Goal: Task Accomplishment & Management: Use online tool/utility

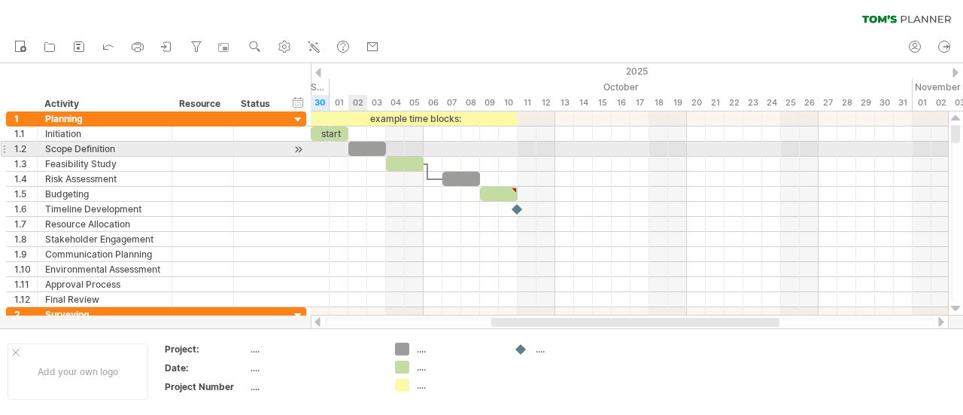
click at [366, 141] on div at bounding box center [367, 148] width 38 height 14
drag, startPoint x: 366, startPoint y: 141, endPoint x: 421, endPoint y: 155, distance: 57.3
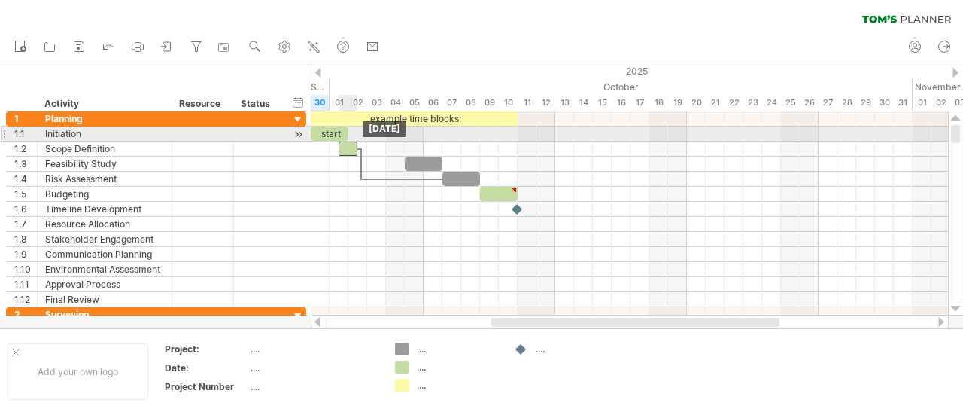
drag, startPoint x: 398, startPoint y: 162, endPoint x: 355, endPoint y: 141, distance: 47.8
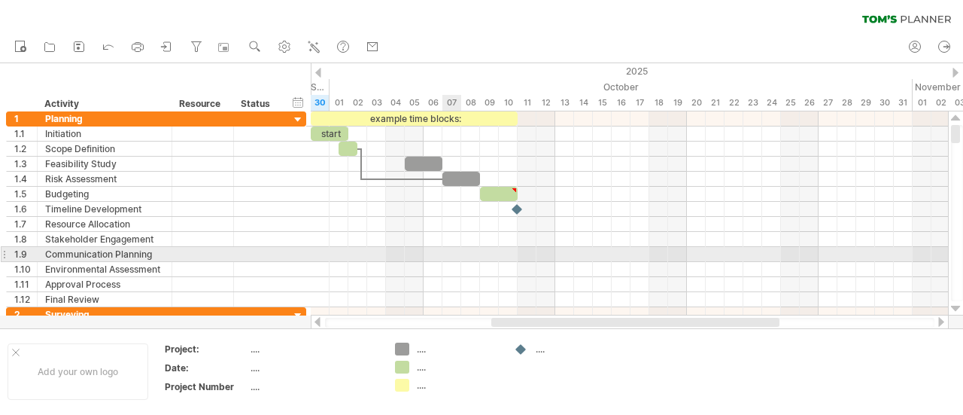
click at [445, 248] on div at bounding box center [629, 254] width 637 height 15
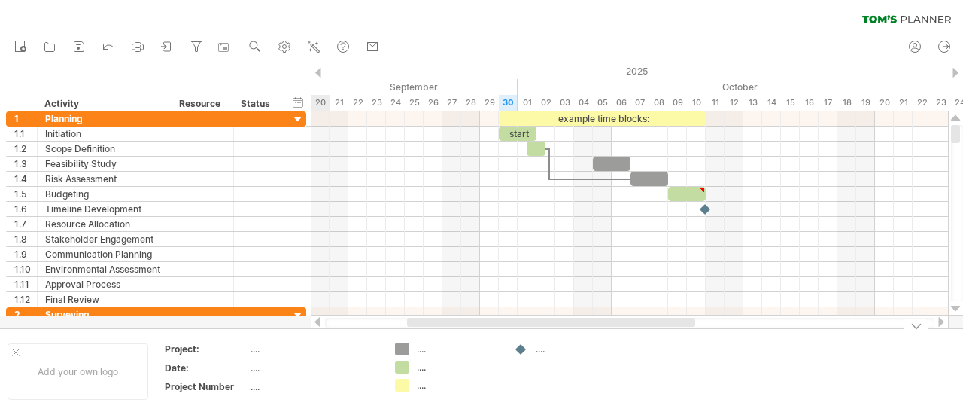
drag, startPoint x: 518, startPoint y: 323, endPoint x: 434, endPoint y: 323, distance: 84.3
click at [434, 323] on div at bounding box center [551, 322] width 288 height 9
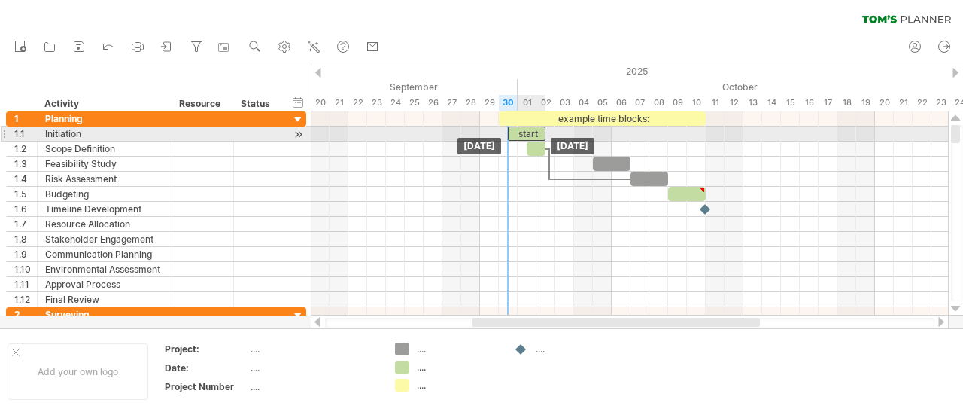
drag, startPoint x: 515, startPoint y: 132, endPoint x: 528, endPoint y: 128, distance: 14.1
click at [528, 128] on div "start" at bounding box center [527, 133] width 38 height 14
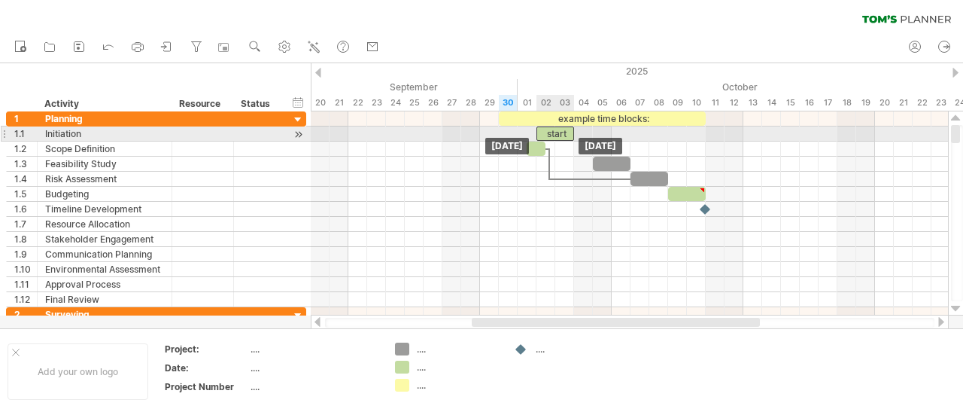
drag, startPoint x: 521, startPoint y: 132, endPoint x: 547, endPoint y: 128, distance: 26.6
click at [547, 128] on div "start" at bounding box center [556, 133] width 38 height 14
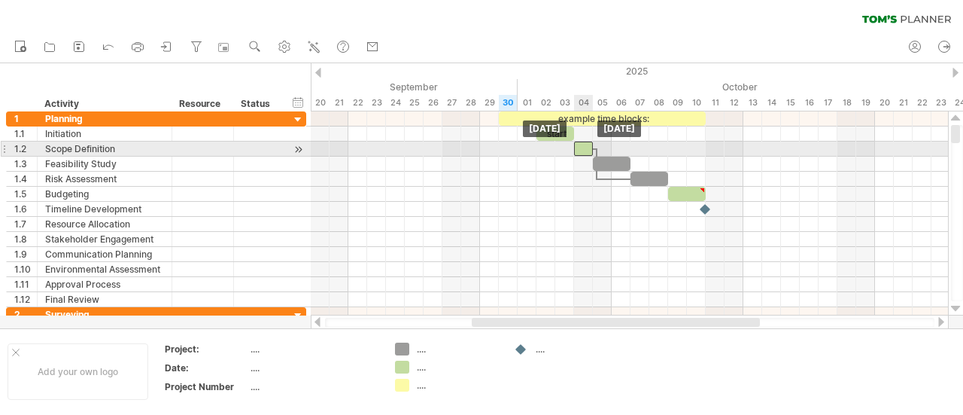
drag, startPoint x: 531, startPoint y: 151, endPoint x: 577, endPoint y: 147, distance: 46.1
click at [577, 147] on div at bounding box center [583, 148] width 19 height 14
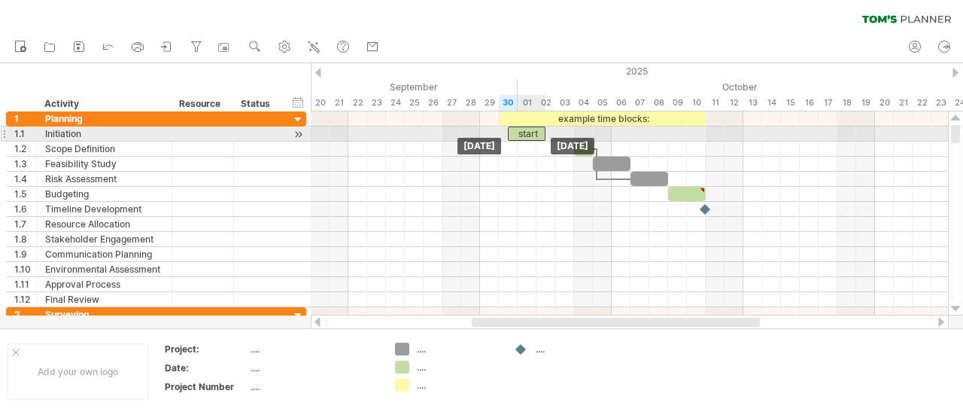
drag, startPoint x: 560, startPoint y: 126, endPoint x: 530, endPoint y: 132, distance: 30.6
click at [530, 132] on div "start" at bounding box center [527, 133] width 38 height 14
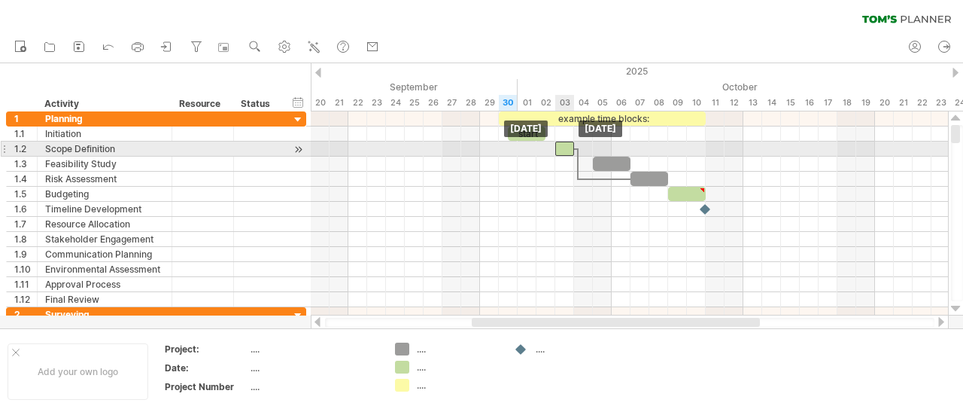
drag, startPoint x: 588, startPoint y: 142, endPoint x: 566, endPoint y: 144, distance: 22.7
click at [566, 144] on div at bounding box center [564, 148] width 19 height 14
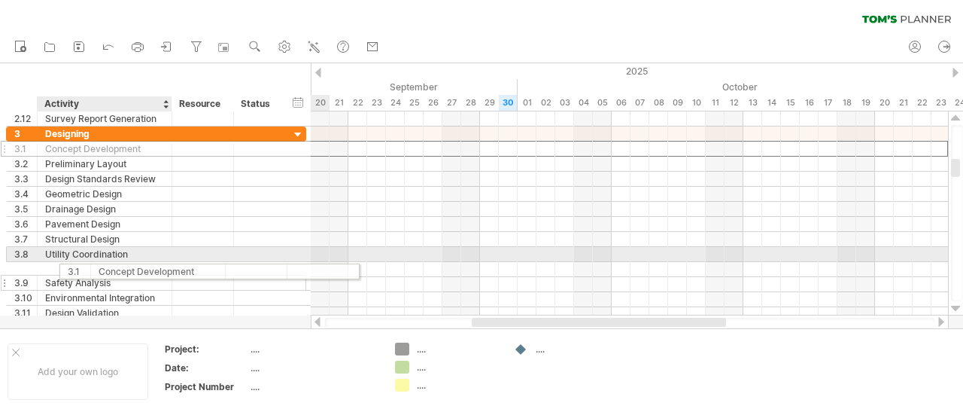
drag, startPoint x: 56, startPoint y: 147, endPoint x: 106, endPoint y: 269, distance: 131.9
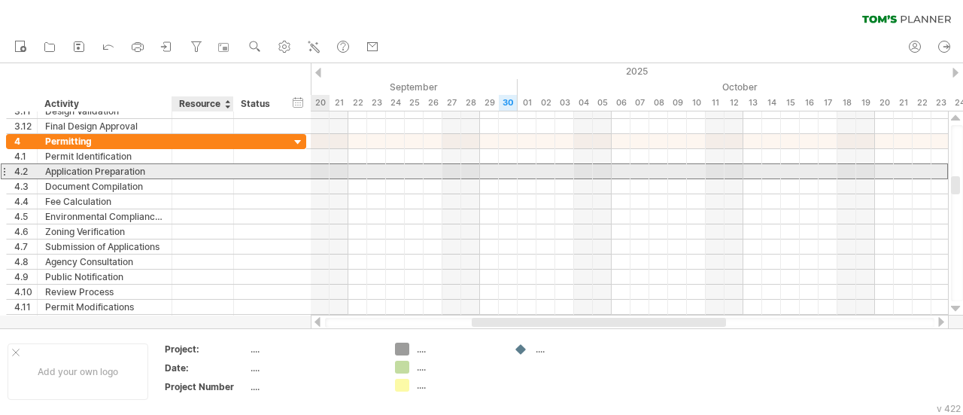
click at [206, 176] on div at bounding box center [203, 171] width 46 height 14
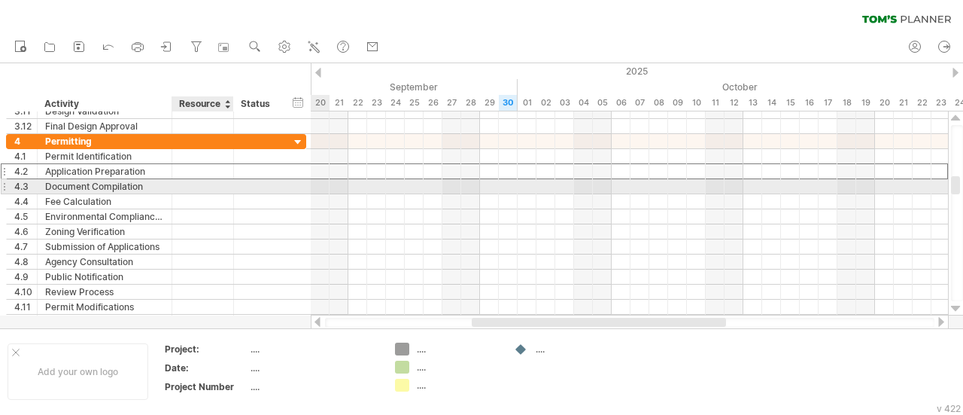
click at [202, 180] on div at bounding box center [203, 186] width 46 height 14
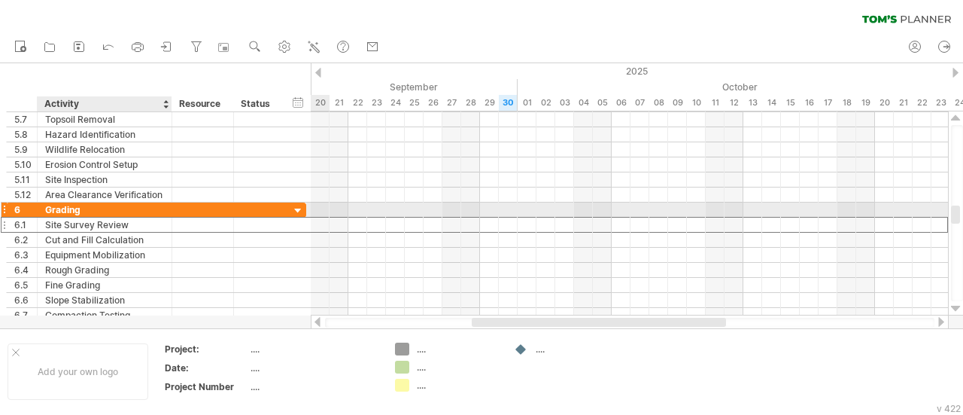
click at [144, 217] on div "Site Survey Review" at bounding box center [104, 224] width 119 height 14
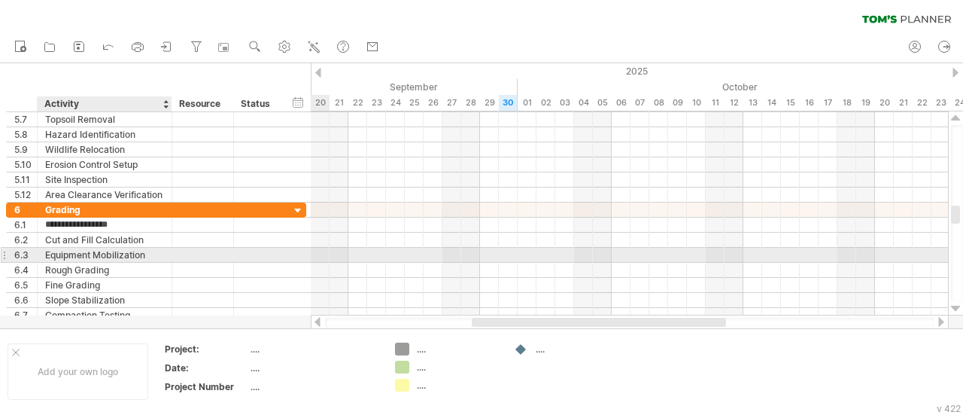
type input "**********"
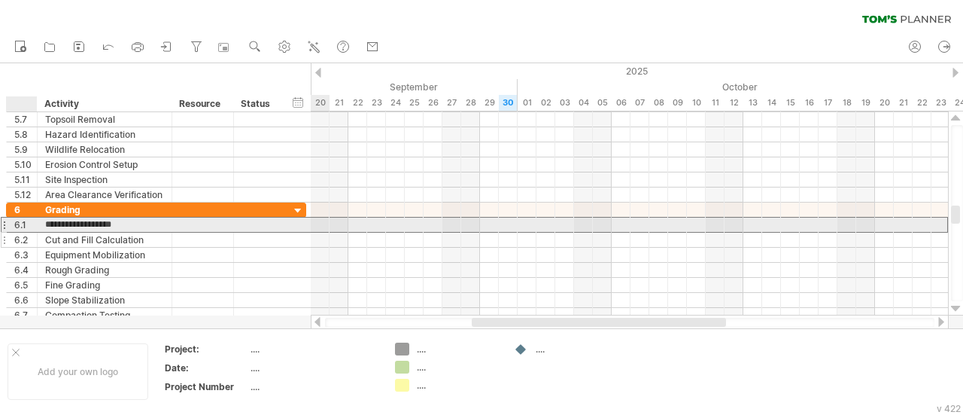
drag, startPoint x: 126, startPoint y: 222, endPoint x: 42, endPoint y: 231, distance: 84.8
click at [42, 231] on div "**********" at bounding box center [156, 262] width 300 height 120
click at [154, 233] on div "Cut and Fill Calculation" at bounding box center [104, 240] width 119 height 14
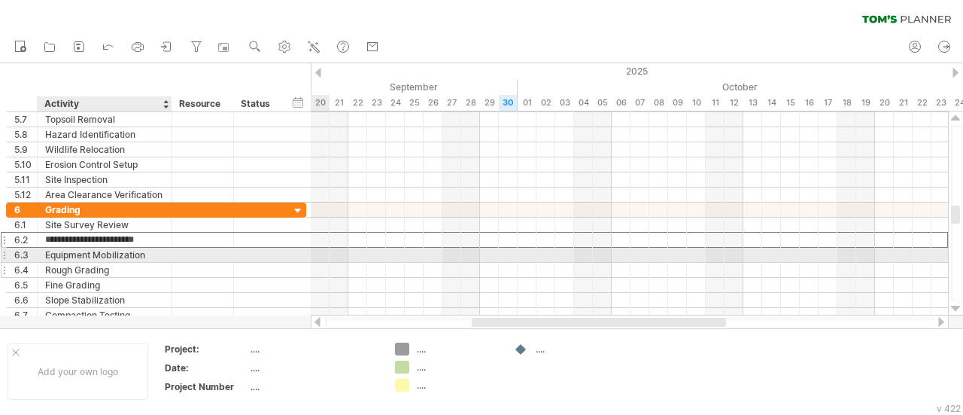
click at [150, 263] on div "Rough Grading" at bounding box center [104, 270] width 119 height 14
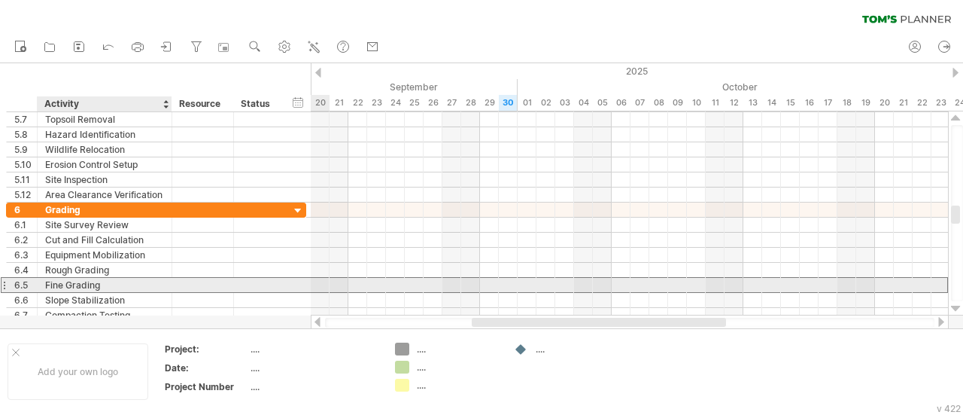
click at [147, 284] on div "Fine Grading" at bounding box center [104, 285] width 119 height 14
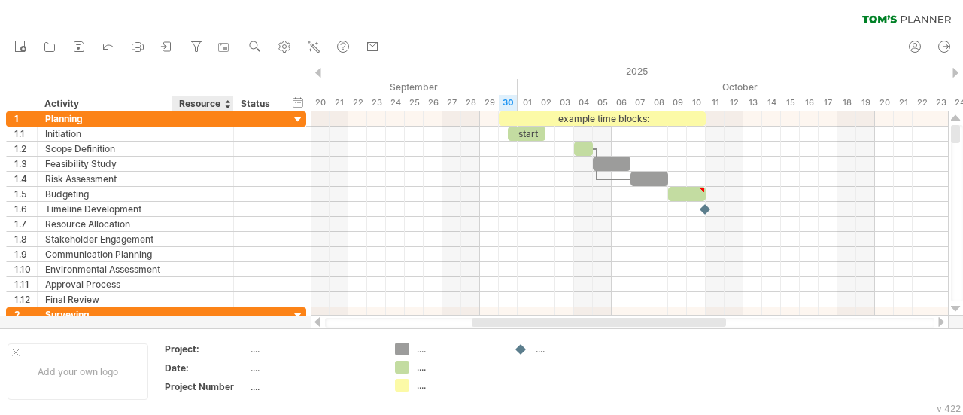
click at [217, 101] on div "Resource" at bounding box center [202, 103] width 46 height 15
click at [229, 101] on div at bounding box center [227, 103] width 6 height 15
click at [157, 87] on div "hide start/end/duration show start/end/duration ******** Activity ******** Reso…" at bounding box center [155, 87] width 311 height 48
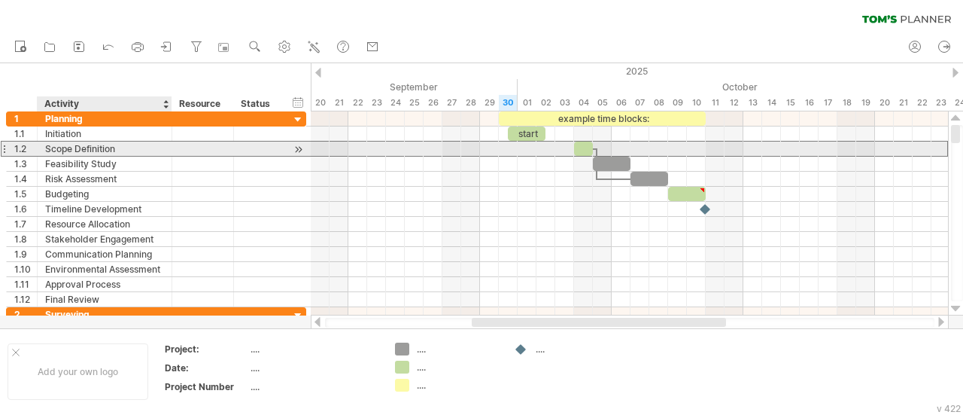
click at [99, 150] on div "Scope Definition" at bounding box center [104, 148] width 119 height 14
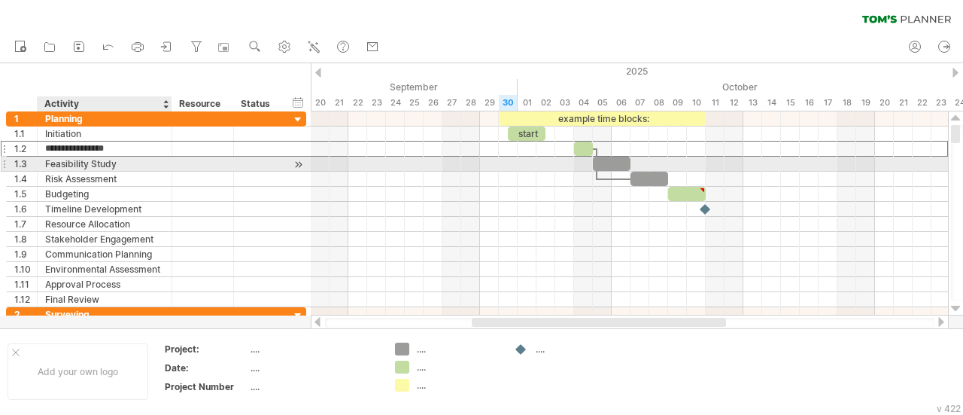
click at [98, 159] on div "Feasibility Study" at bounding box center [104, 164] width 119 height 14
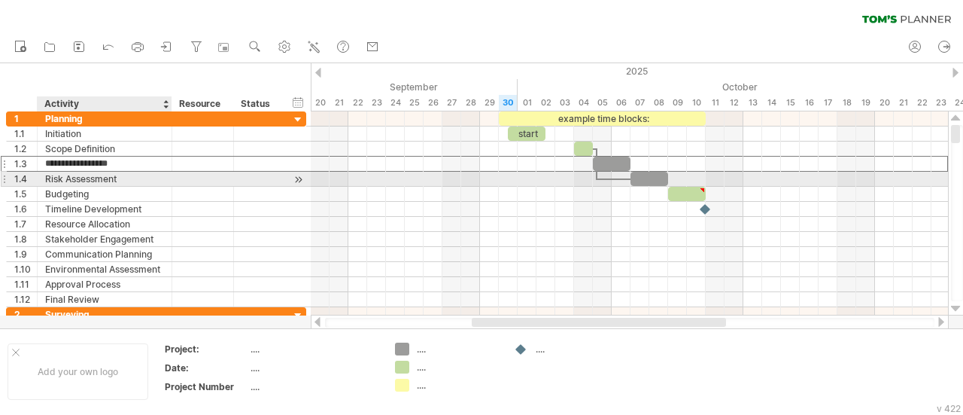
click at [96, 179] on div "Risk Assessment" at bounding box center [104, 179] width 119 height 14
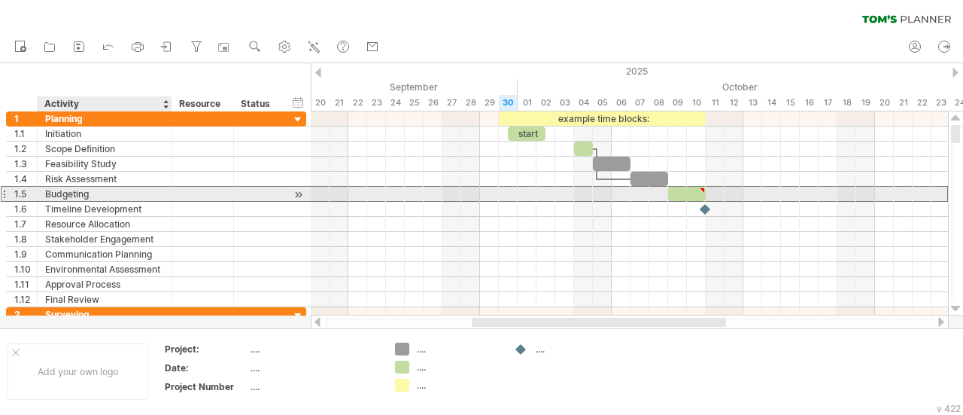
click at [96, 196] on div "Budgeting" at bounding box center [104, 194] width 119 height 14
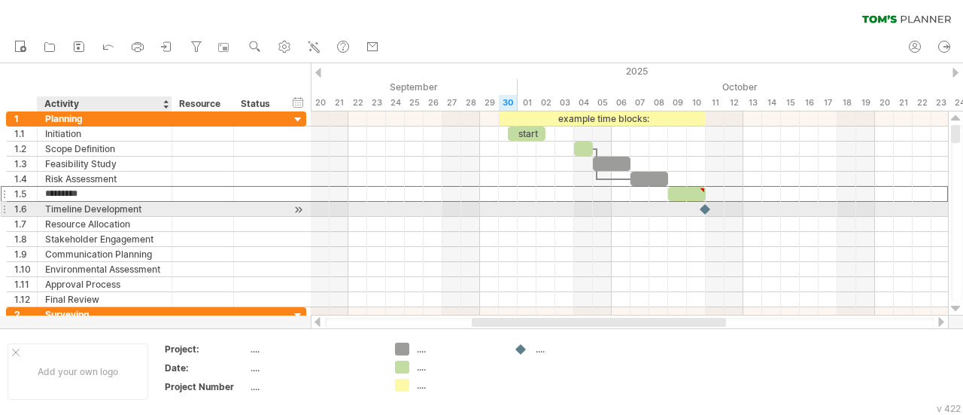
click at [97, 208] on div "Timeline Development" at bounding box center [104, 209] width 119 height 14
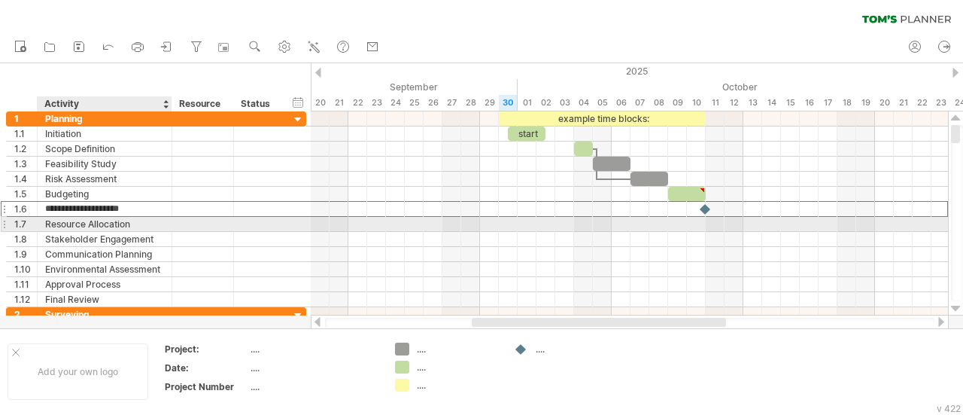
click at [94, 225] on div "Resource Allocation" at bounding box center [104, 224] width 119 height 14
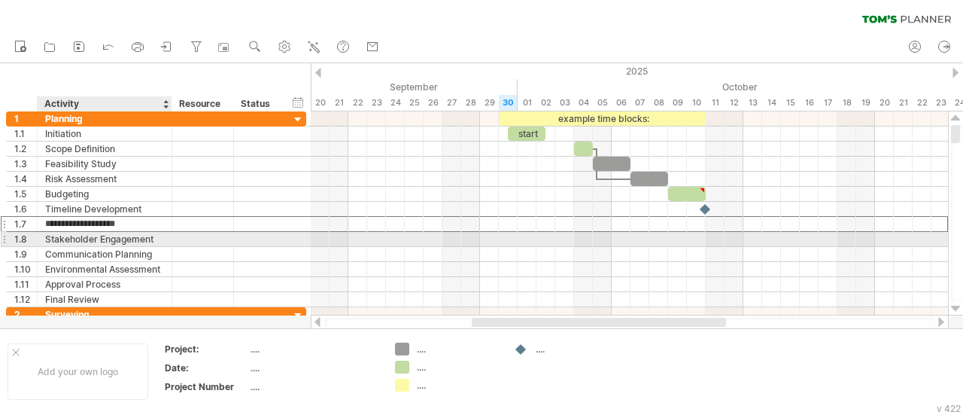
click at [93, 242] on div "Stakeholder Engagement" at bounding box center [104, 239] width 119 height 14
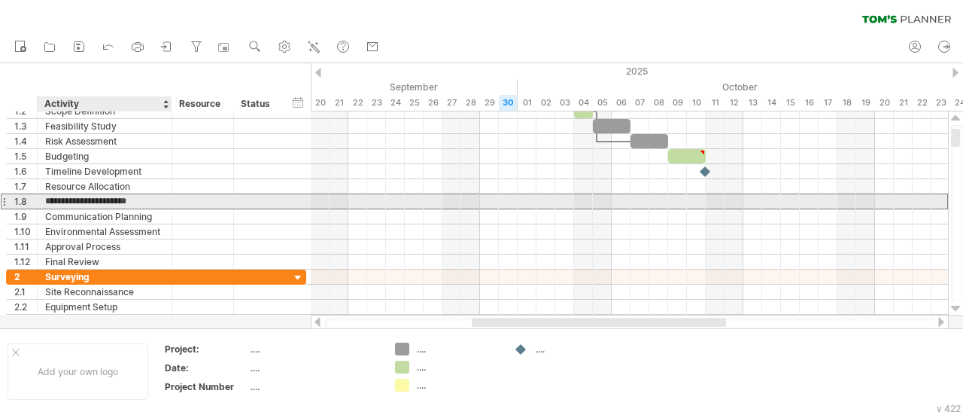
click at [125, 205] on input "**********" at bounding box center [104, 201] width 119 height 14
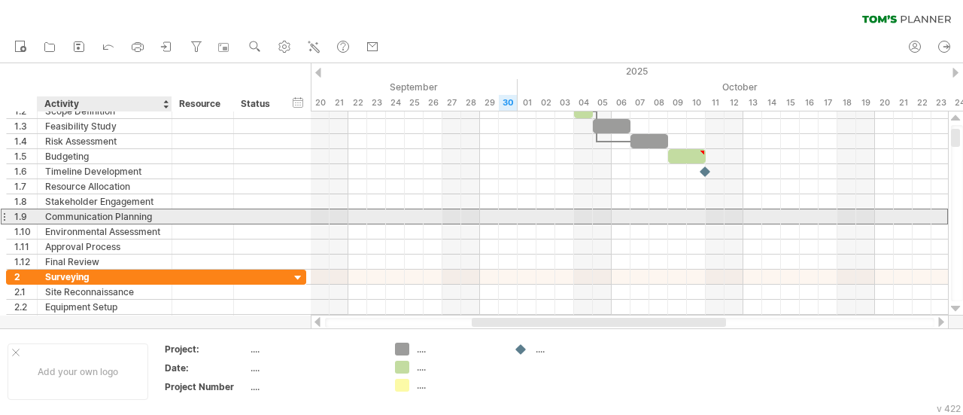
click at [119, 214] on div "Communication Planning" at bounding box center [104, 216] width 119 height 14
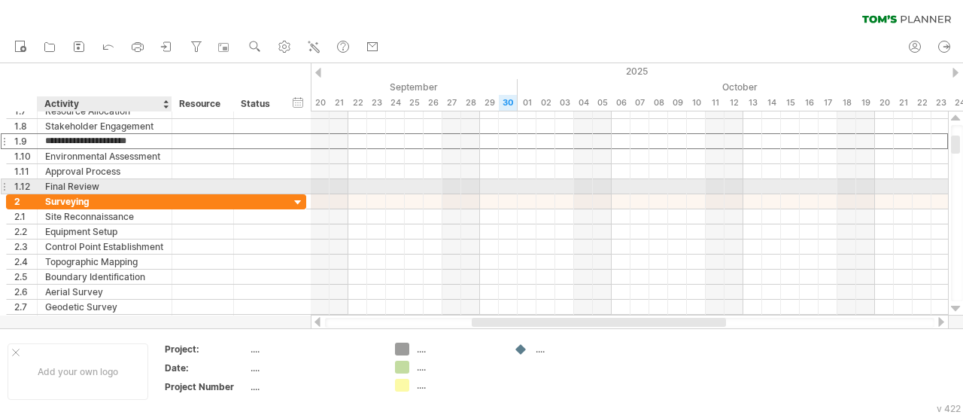
click at [114, 183] on div "Final Review" at bounding box center [104, 186] width 119 height 14
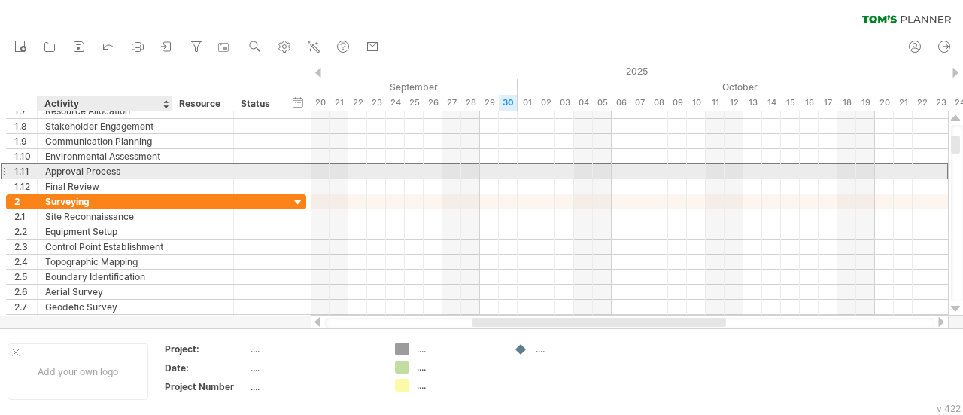
click at [128, 164] on div "Approval Process" at bounding box center [104, 171] width 119 height 14
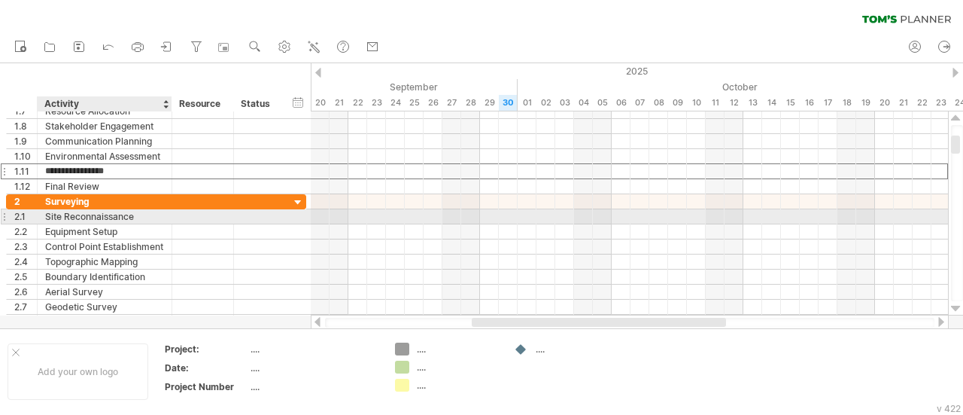
click at [120, 216] on div "Site Reconnaissance" at bounding box center [104, 216] width 119 height 14
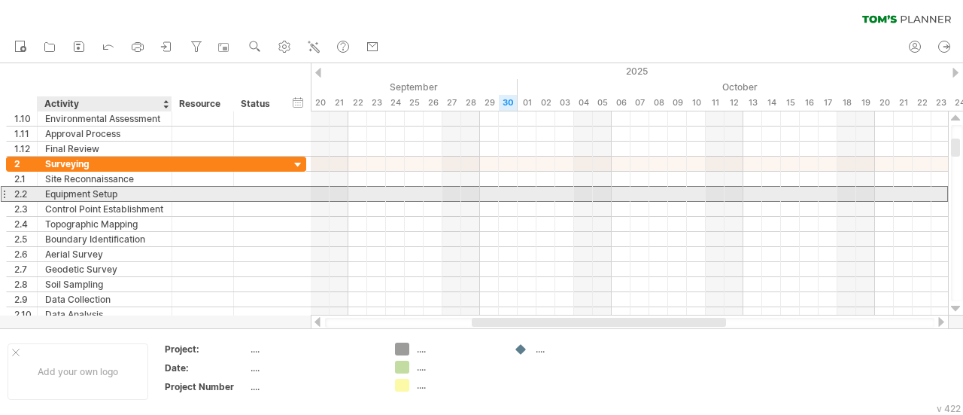
click at [139, 189] on div "Equipment Setup" at bounding box center [104, 194] width 119 height 14
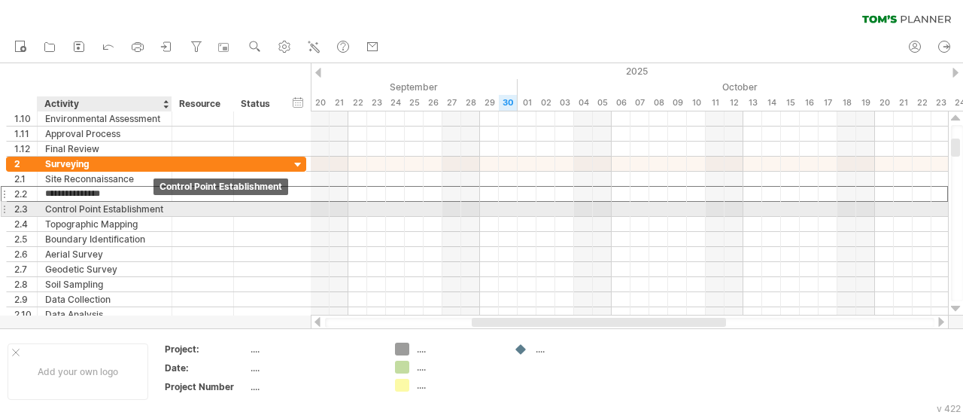
click at [154, 205] on div "Control Point Establishment" at bounding box center [104, 209] width 119 height 14
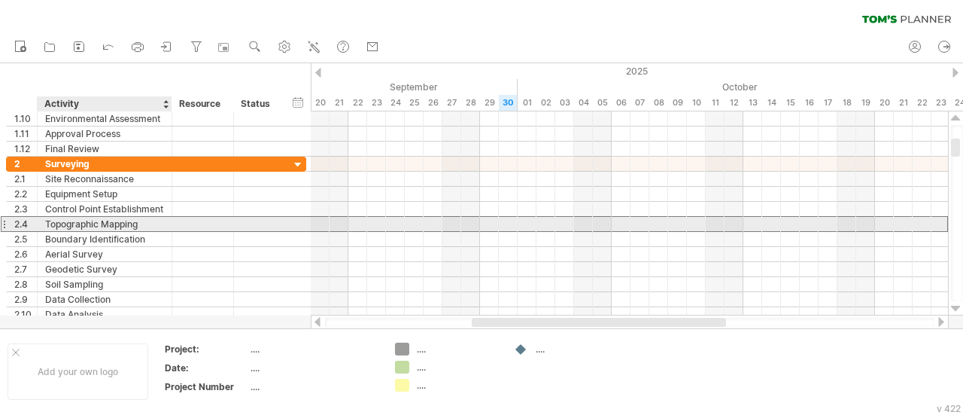
click at [148, 222] on div "Topographic Mapping" at bounding box center [104, 224] width 119 height 14
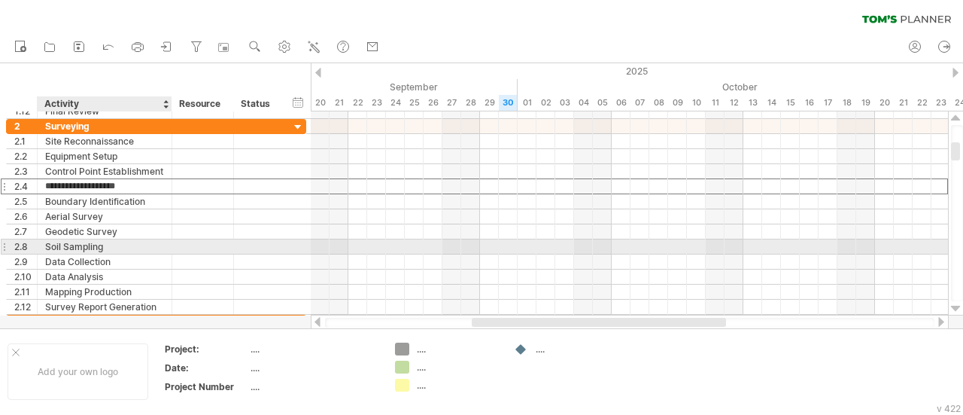
click at [111, 243] on div "Soil Sampling" at bounding box center [104, 246] width 119 height 14
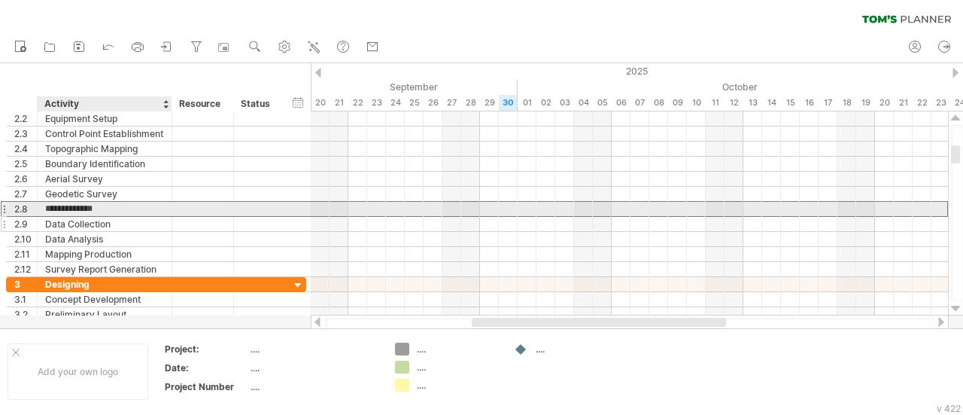
click at [149, 217] on div "Data Collection" at bounding box center [104, 224] width 119 height 14
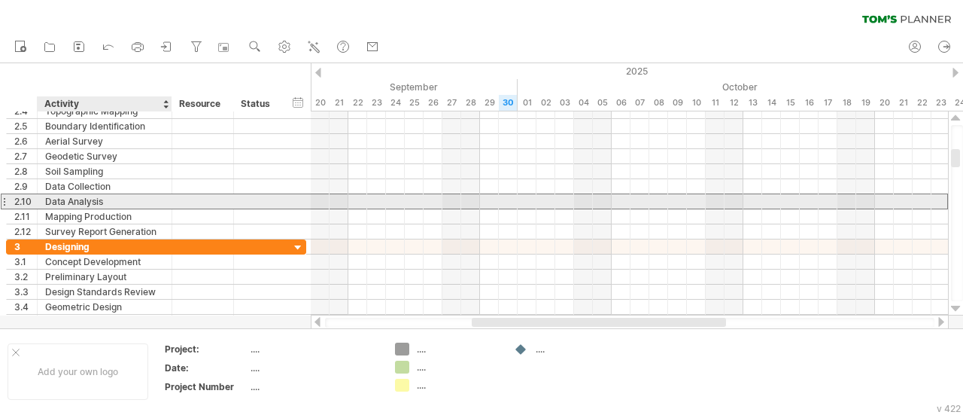
click at [147, 201] on div "Data Analysis" at bounding box center [104, 201] width 119 height 14
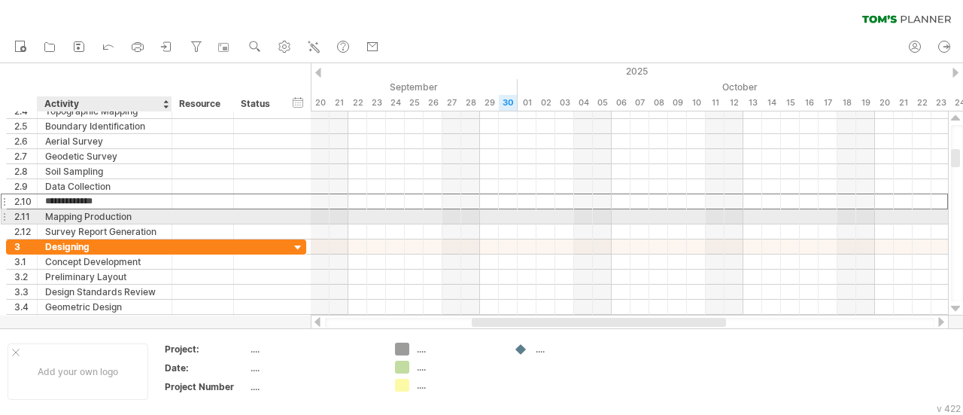
click at [151, 220] on div "Mapping Production" at bounding box center [104, 216] width 119 height 14
